Goal: Find specific page/section: Find specific page/section

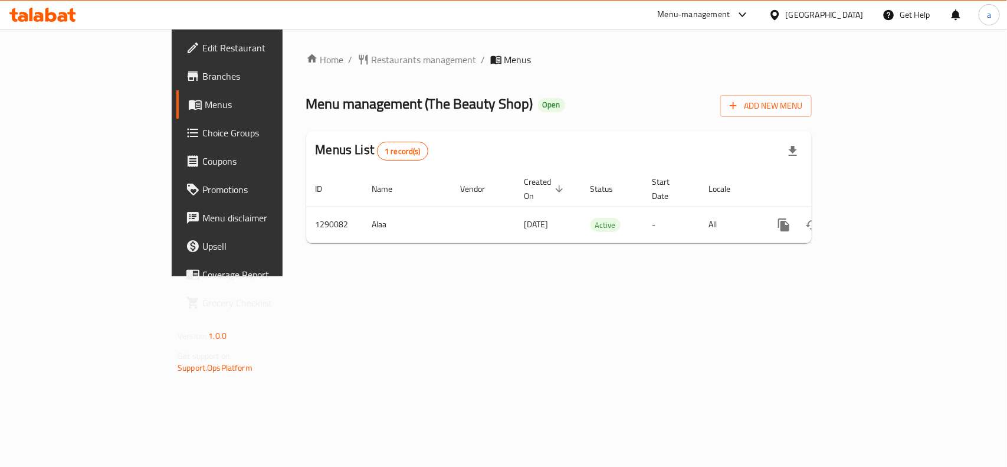
click at [202, 46] on span "Edit Restaurant" at bounding box center [266, 48] width 128 height 14
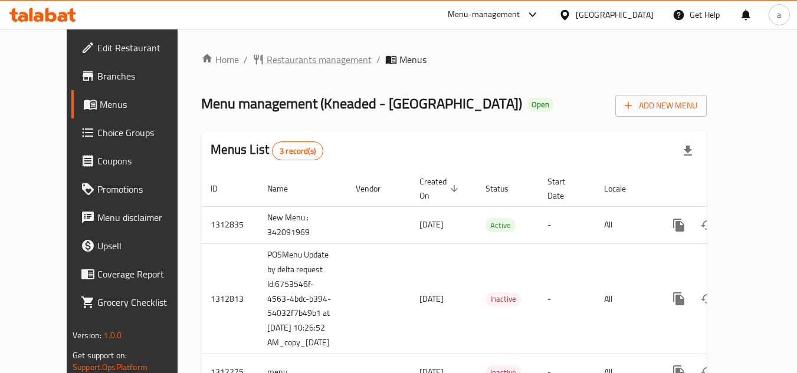
click at [283, 60] on span "Restaurants management" at bounding box center [319, 60] width 105 height 14
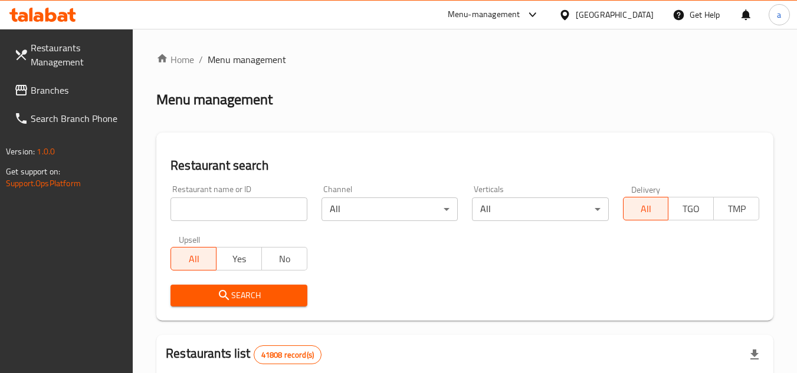
click at [39, 90] on span "Branches" at bounding box center [77, 90] width 93 height 14
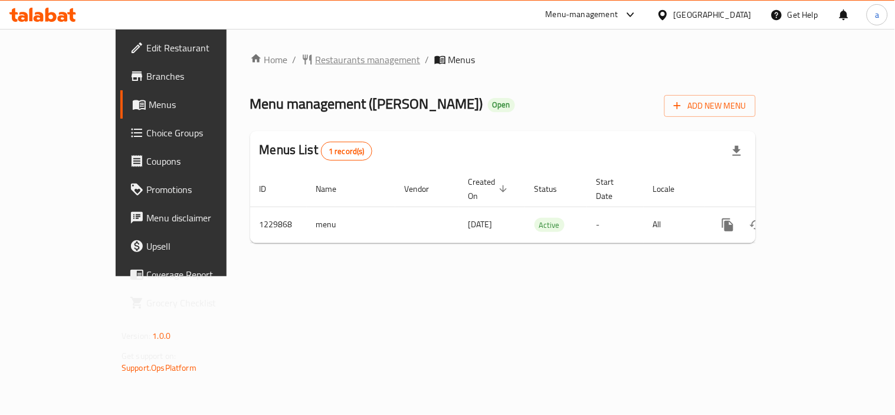
click at [316, 62] on span "Restaurants management" at bounding box center [368, 60] width 105 height 14
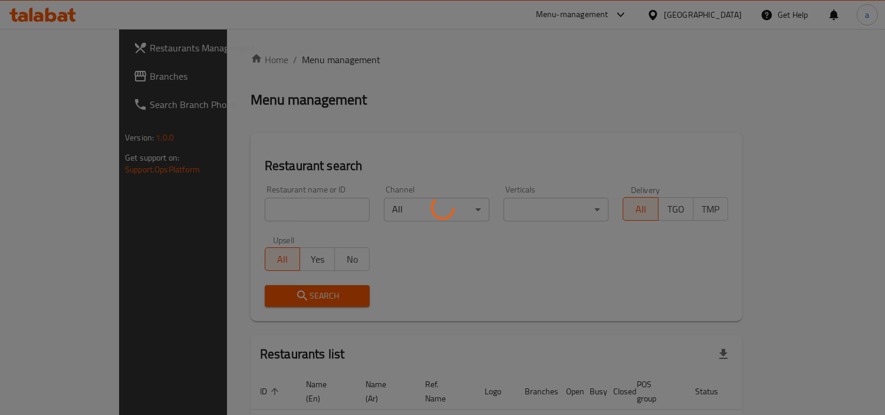
click at [214, 209] on div at bounding box center [442, 207] width 885 height 415
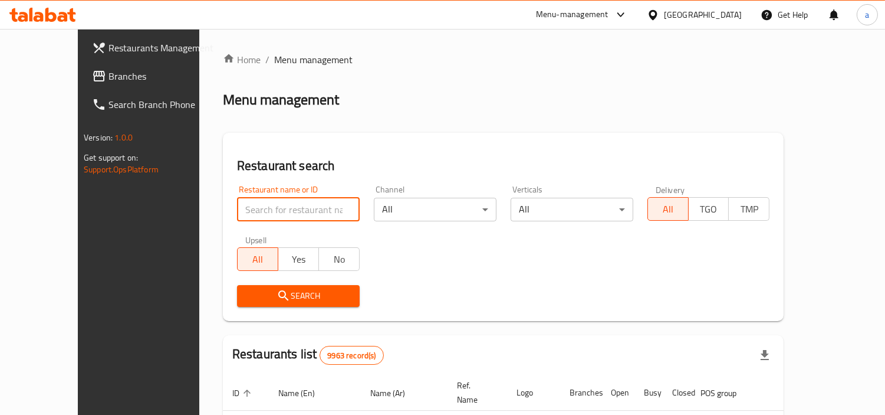
click at [237, 210] on input "search" at bounding box center [298, 210] width 123 height 24
paste input "676867"
type input "676867"
click at [247, 289] on span "Search" at bounding box center [299, 295] width 104 height 15
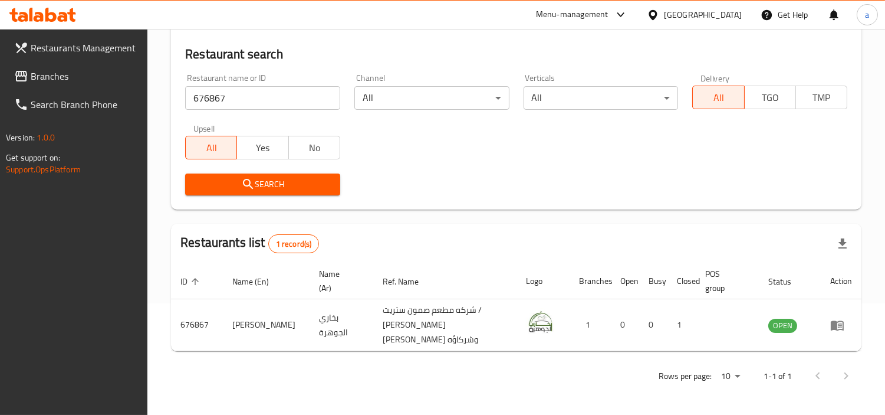
scroll to position [101, 0]
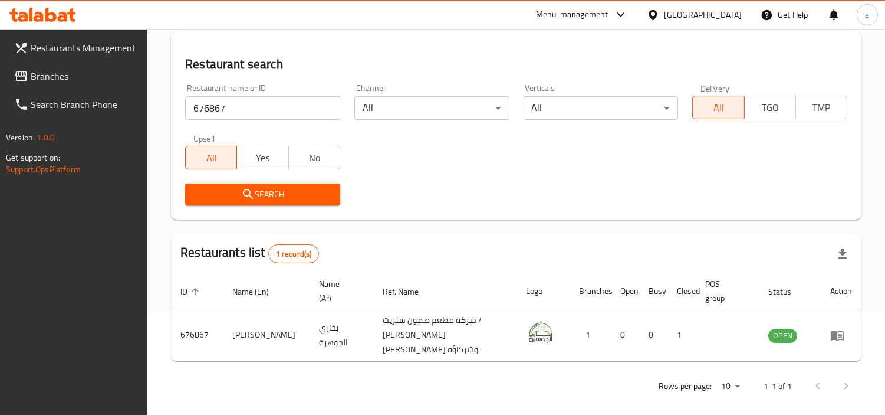
click at [65, 73] on span "Branches" at bounding box center [85, 76] width 108 height 14
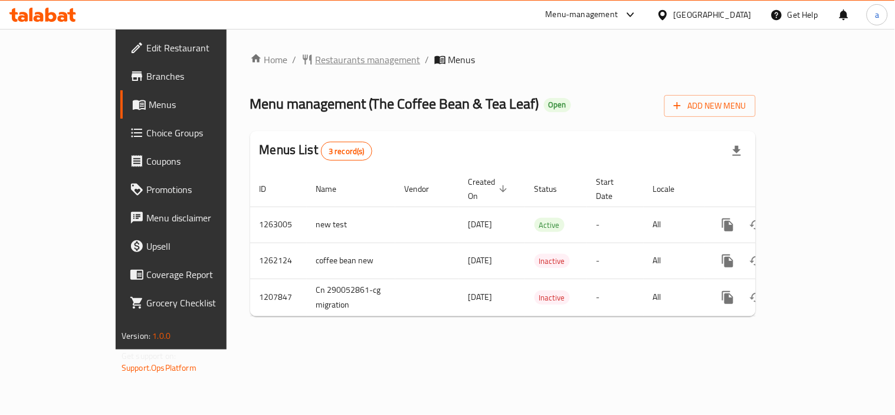
click at [316, 62] on span "Restaurants management" at bounding box center [368, 60] width 105 height 14
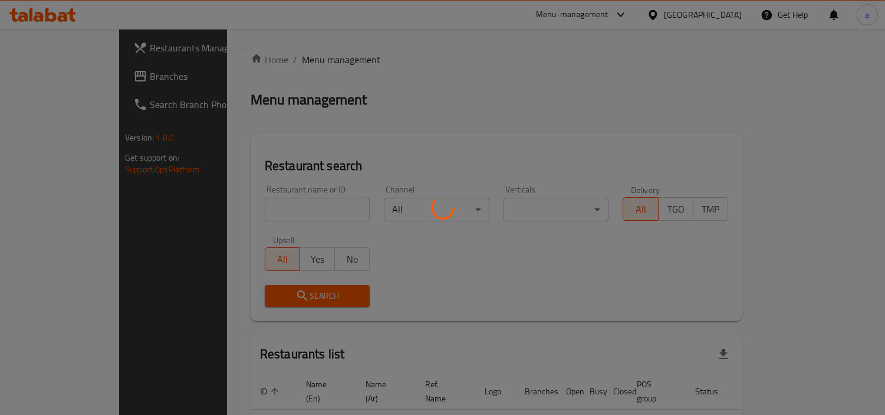
click at [266, 209] on div at bounding box center [442, 207] width 885 height 415
click at [264, 209] on div at bounding box center [442, 207] width 885 height 415
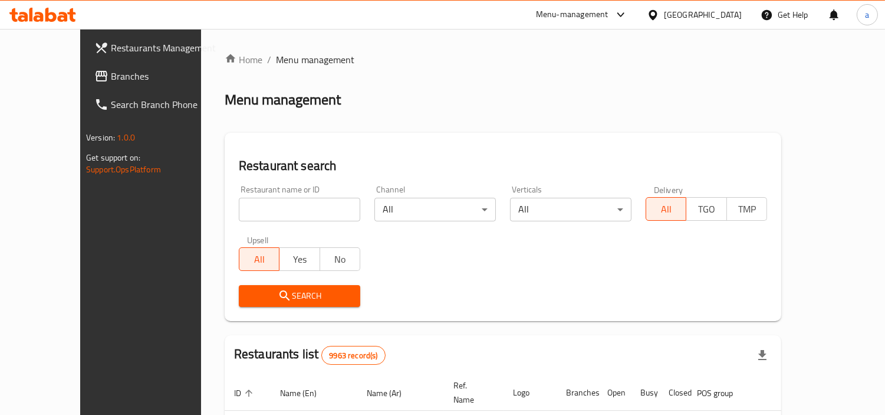
click at [250, 208] on input "search" at bounding box center [300, 210] width 122 height 24
paste input "7248"
type input "7248"
click at [248, 296] on span "Search" at bounding box center [299, 295] width 103 height 15
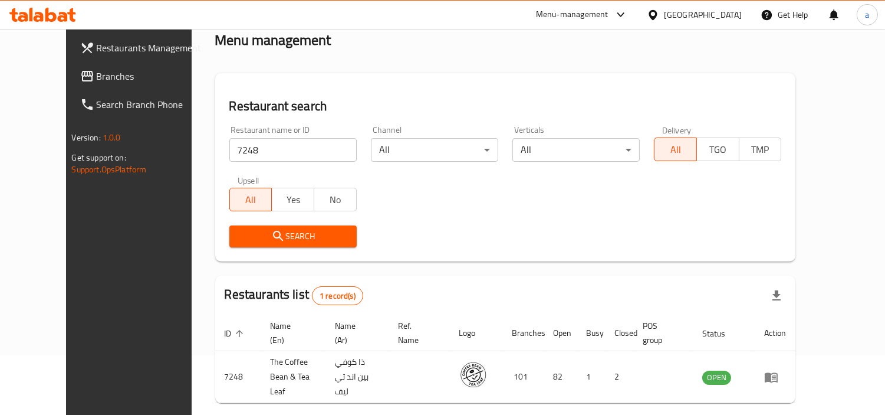
scroll to position [101, 0]
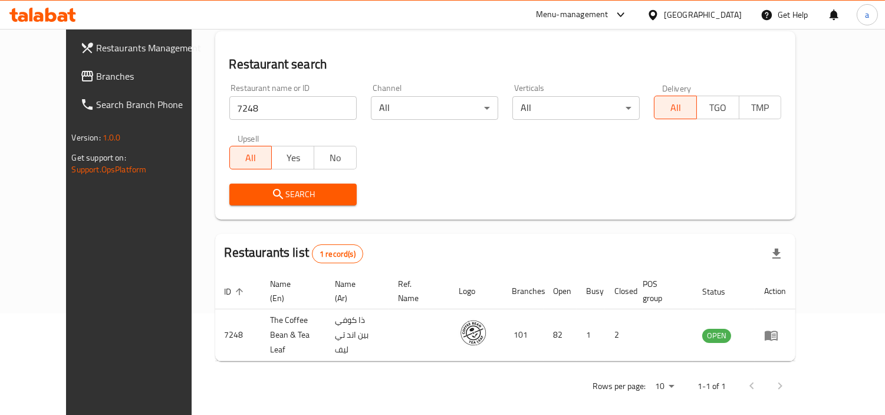
click at [80, 75] on span at bounding box center [88, 76] width 17 height 14
